Goal: Find specific page/section: Find specific page/section

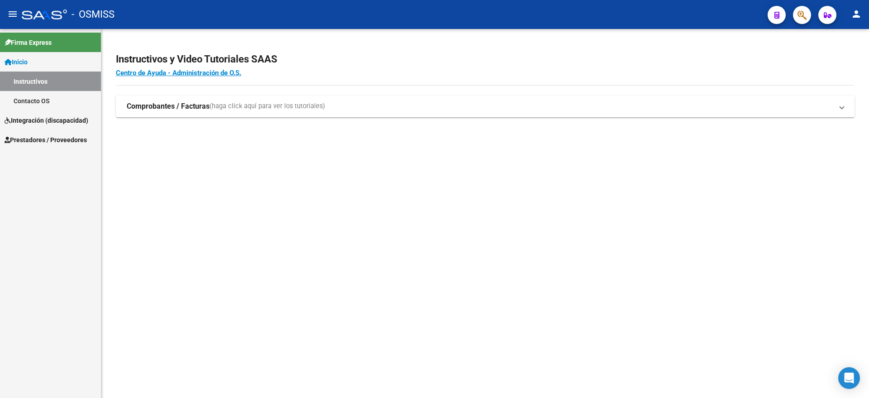
click at [33, 79] on link "Instructivos" at bounding box center [50, 81] width 101 height 19
click at [54, 144] on span "Prestadores / Proveedores" at bounding box center [46, 140] width 82 height 10
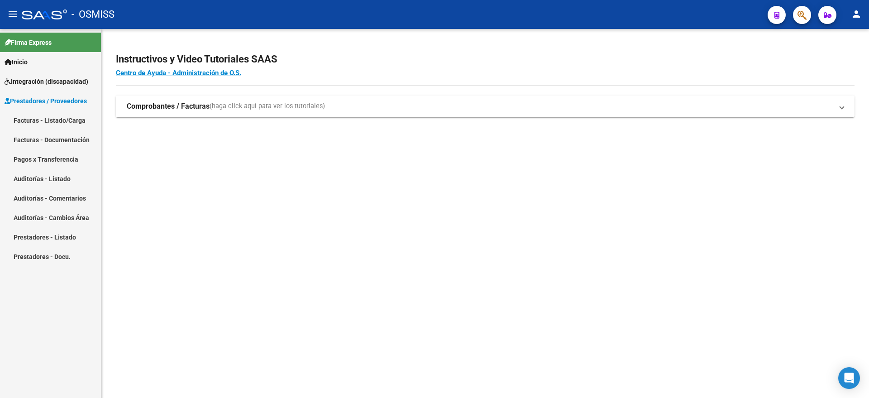
click at [75, 123] on link "Facturas - Listado/Carga" at bounding box center [50, 119] width 101 height 19
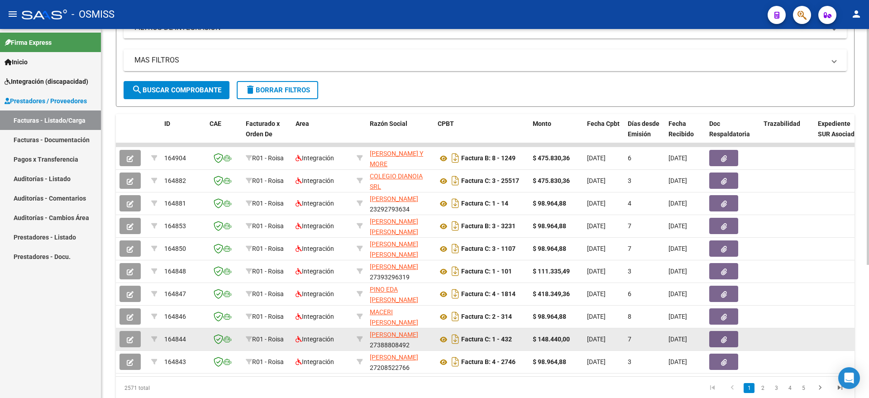
scroll to position [209, 0]
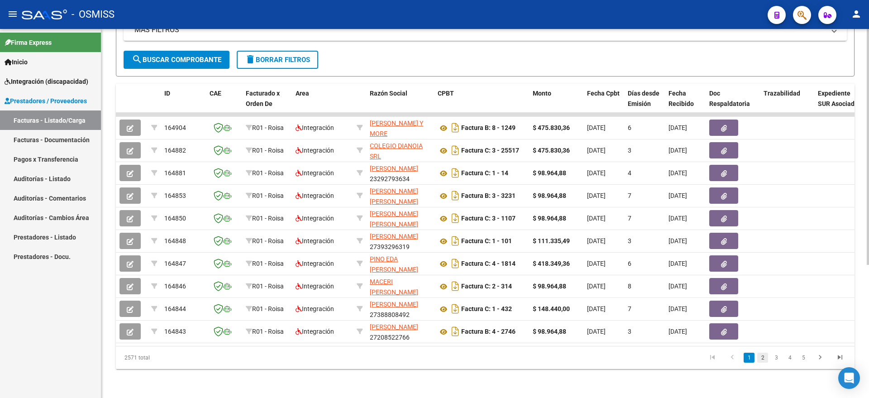
click at [764, 357] on link "2" at bounding box center [763, 358] width 11 height 10
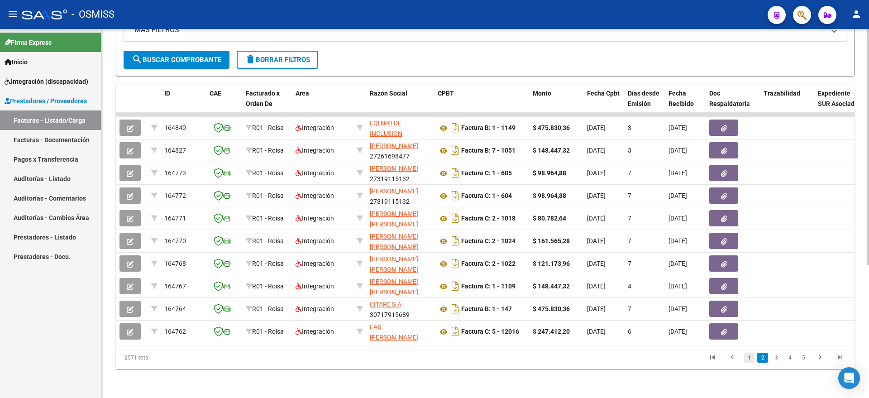
click at [752, 358] on link "1" at bounding box center [749, 358] width 11 height 10
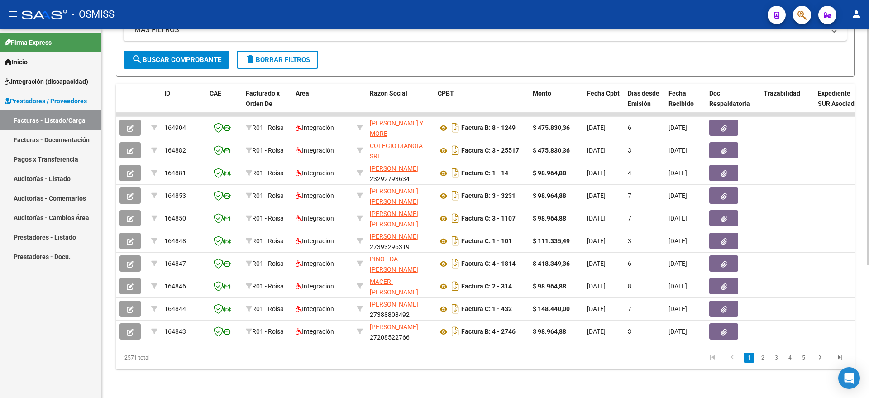
click at [24, 79] on span "Integración (discapacidad)" at bounding box center [47, 82] width 84 height 10
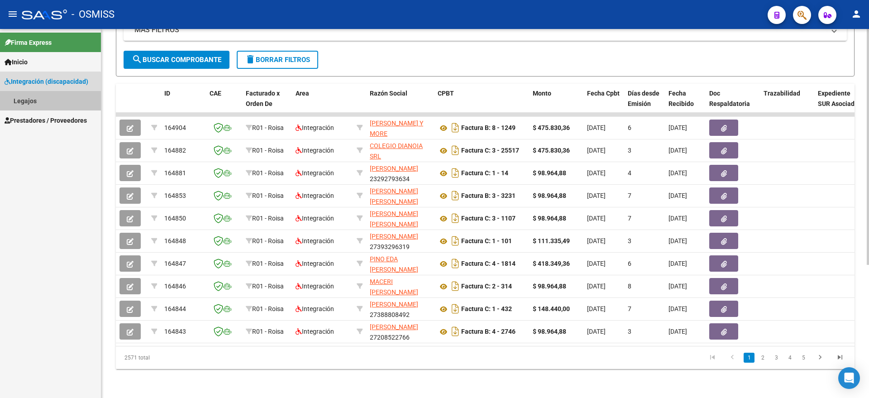
click at [41, 95] on link "Legajos" at bounding box center [50, 100] width 101 height 19
